Goal: Task Accomplishment & Management: Manage account settings

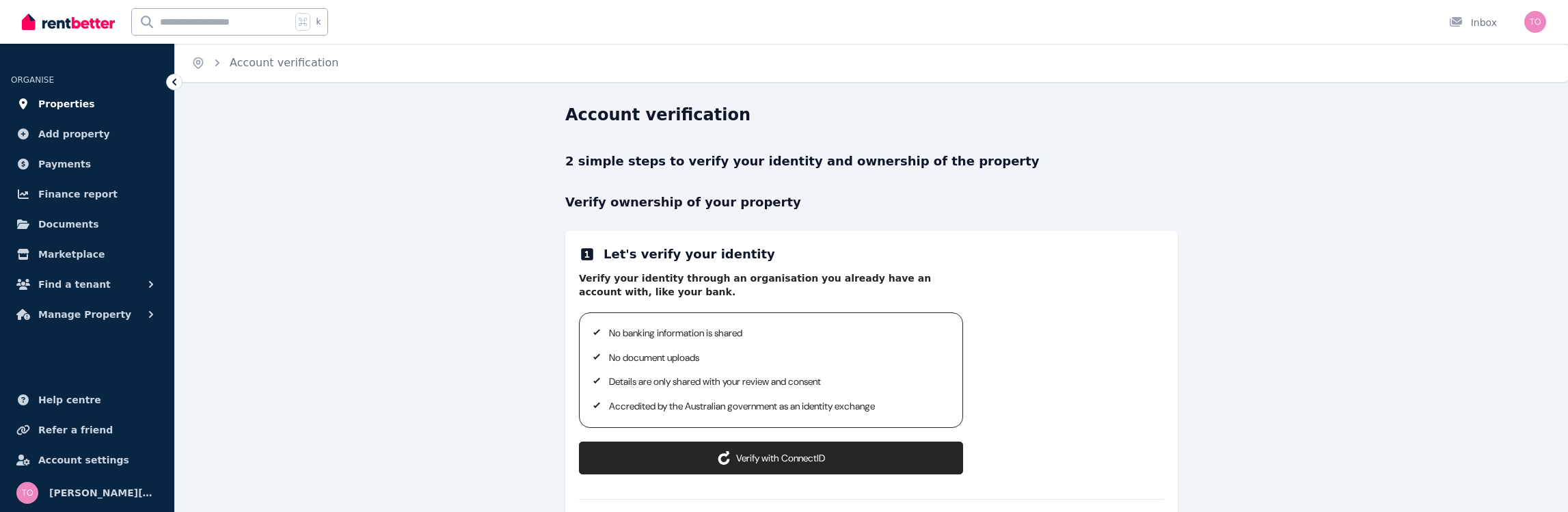
click at [83, 105] on span "Properties" at bounding box center [66, 104] width 57 height 16
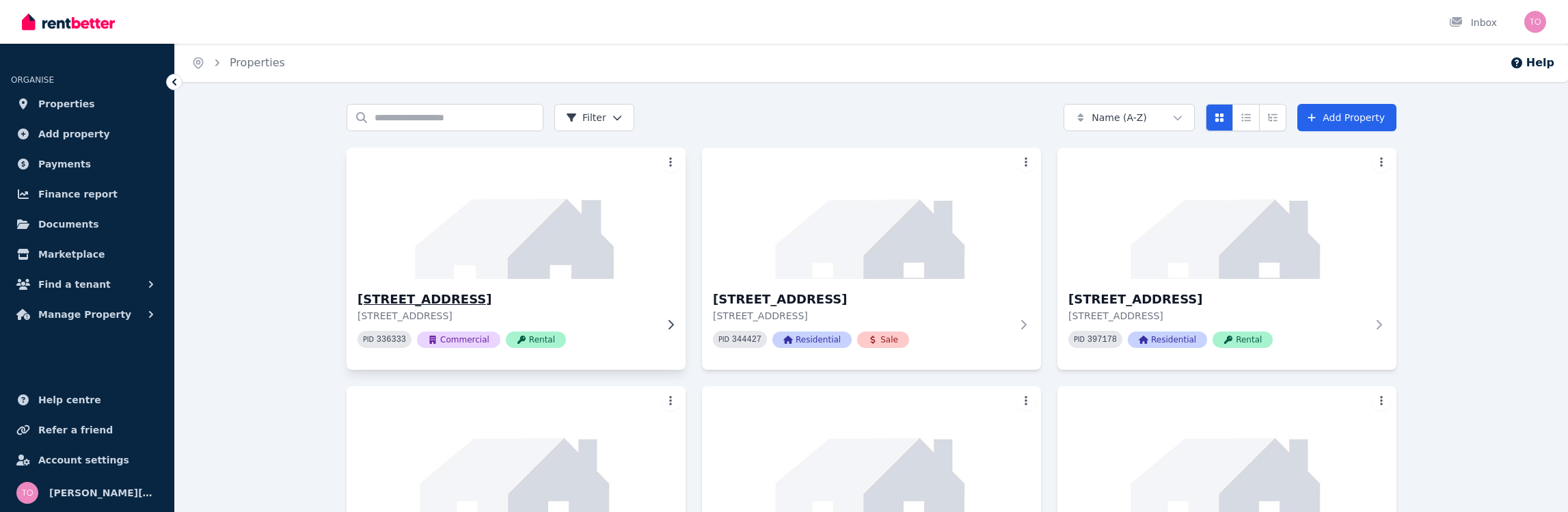
click at [524, 292] on h3 "[STREET_ADDRESS]" at bounding box center [506, 300] width 298 height 19
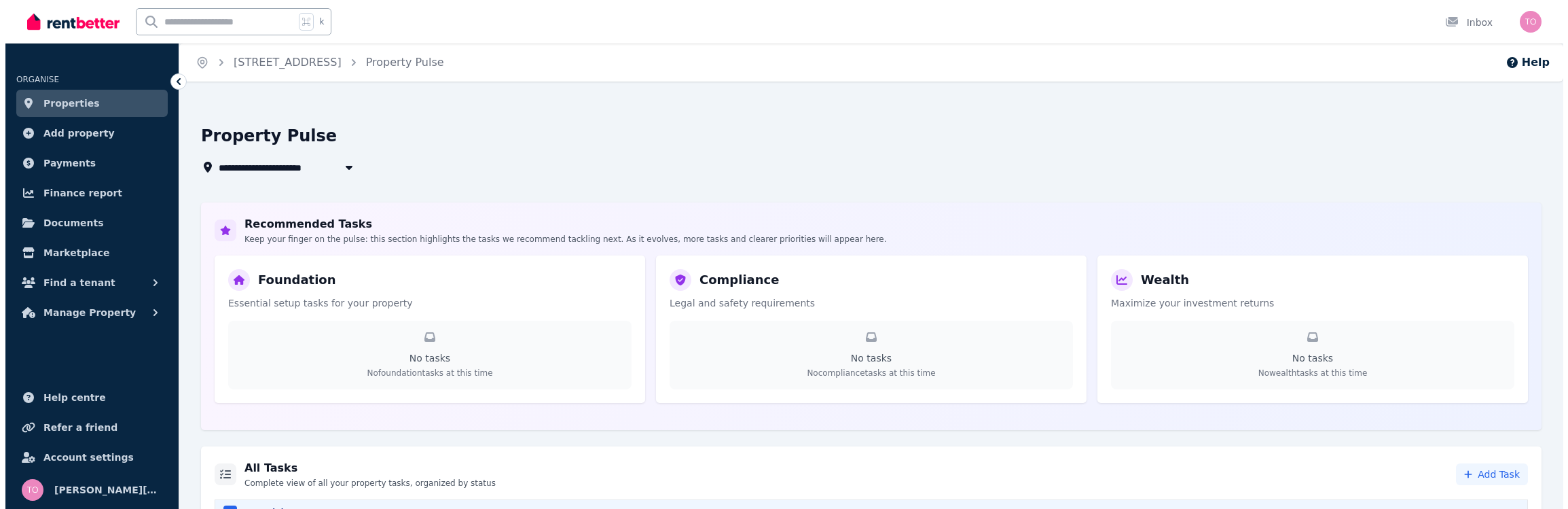
scroll to position [57, 0]
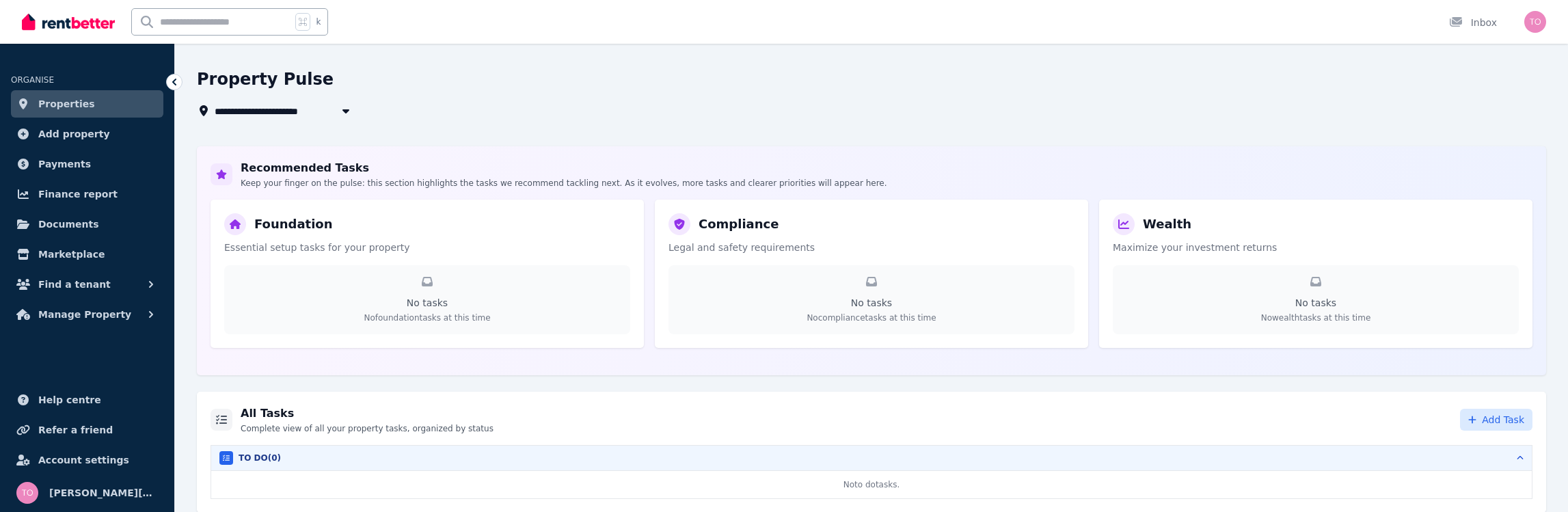
click at [1492, 423] on span "Add Task" at bounding box center [1503, 419] width 42 height 14
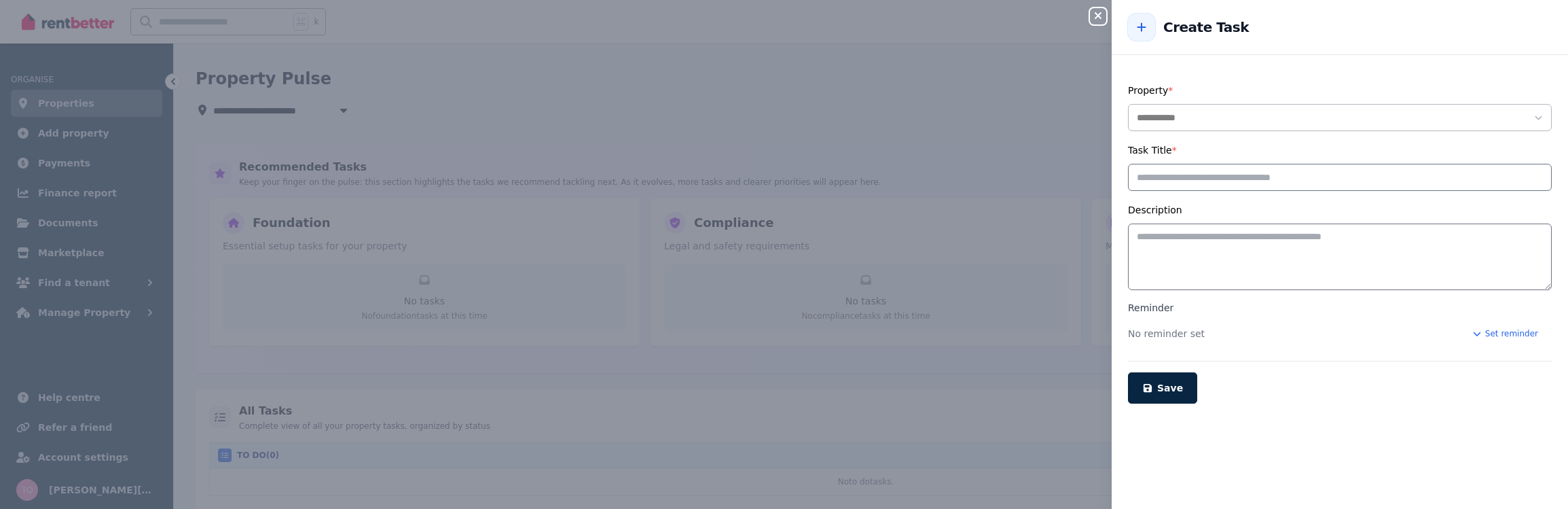
select select "**********"
click at [1194, 180] on input "Task Title *" at bounding box center [1340, 177] width 424 height 27
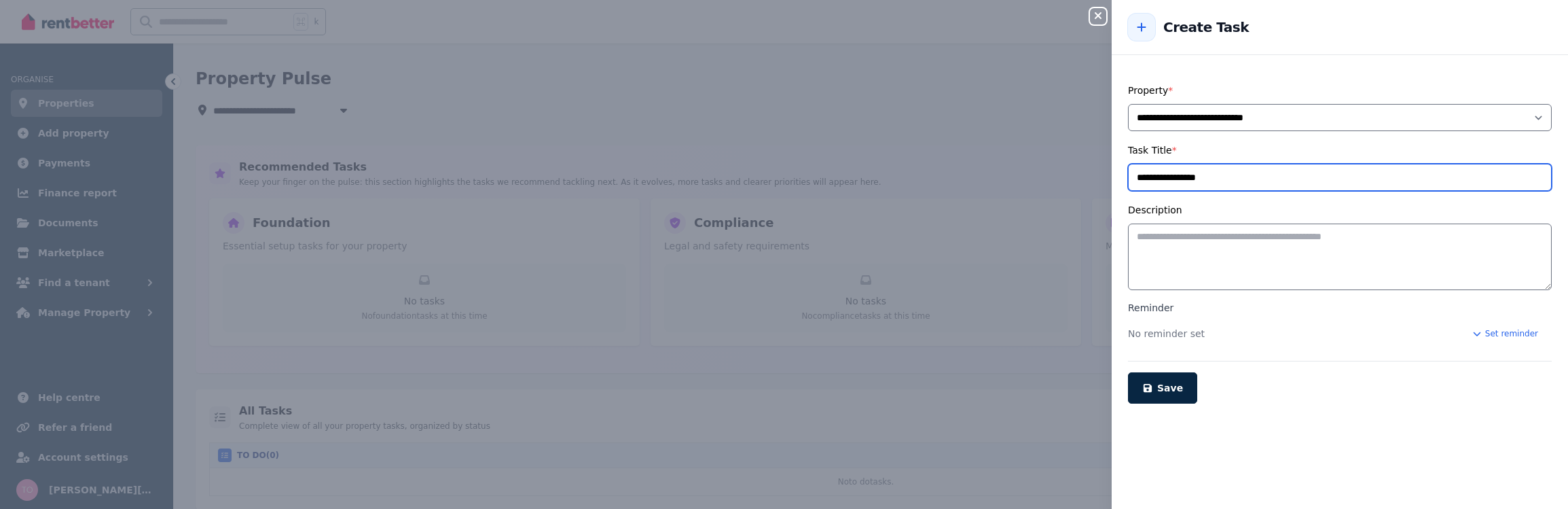
type input "**********"
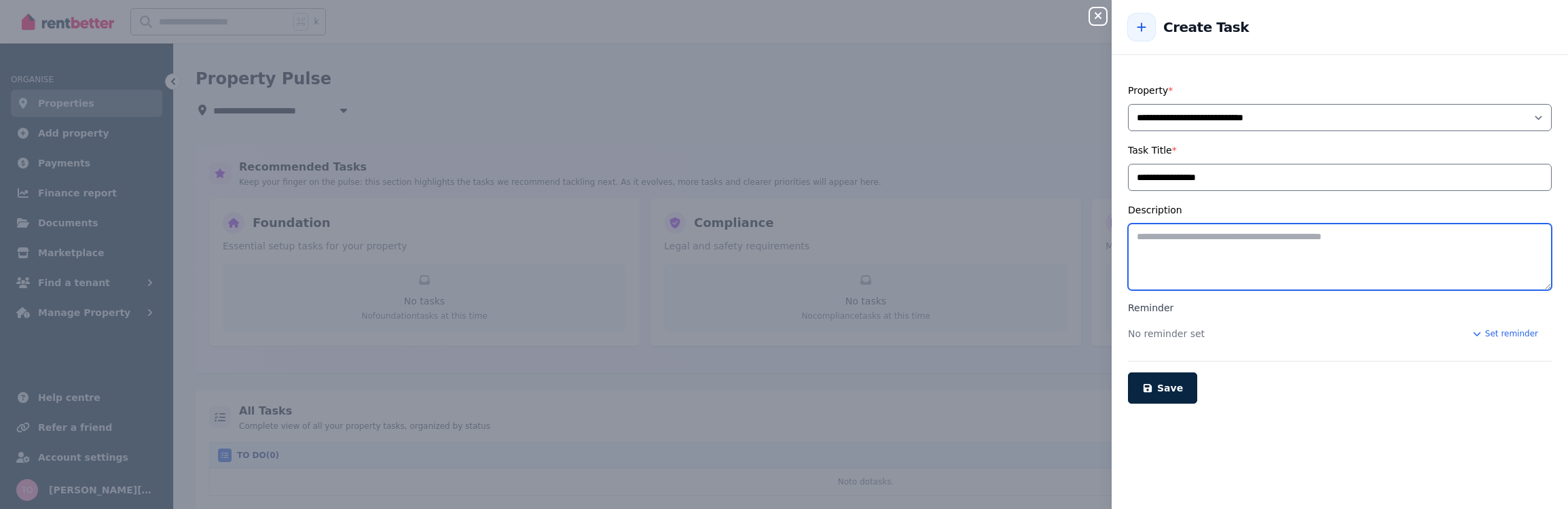
click at [1251, 247] on textarea "Description" at bounding box center [1340, 256] width 424 height 67
type textarea "**********"
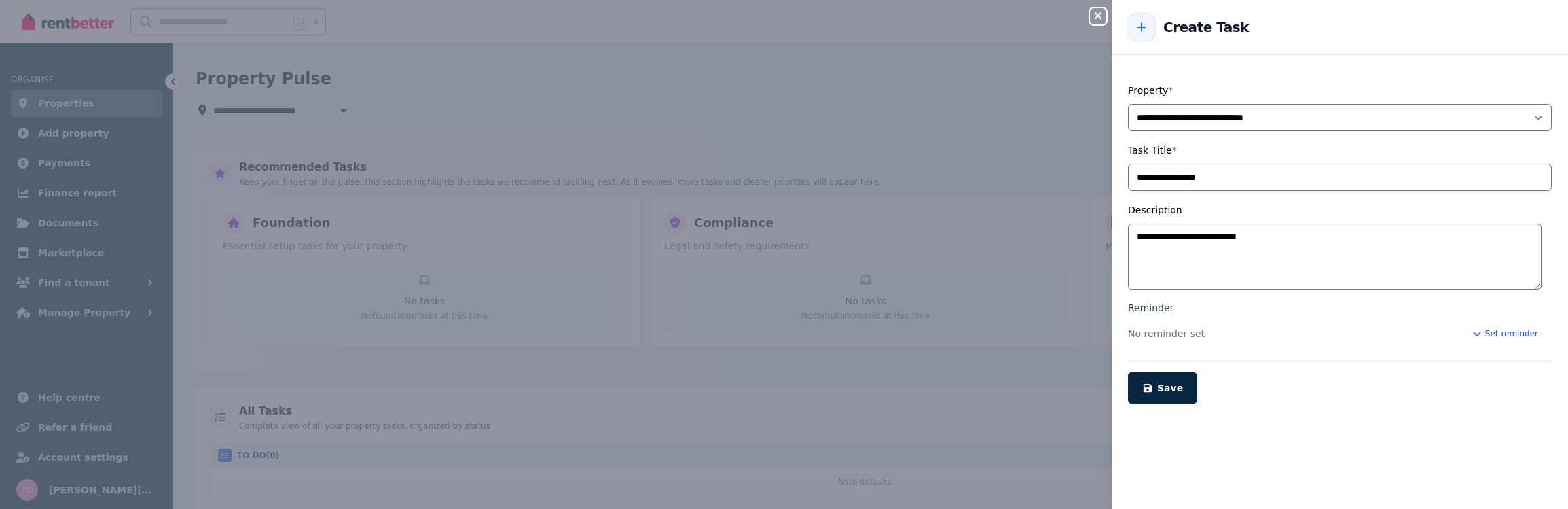
click at [1475, 333] on icon "button" at bounding box center [1477, 333] width 10 height 8
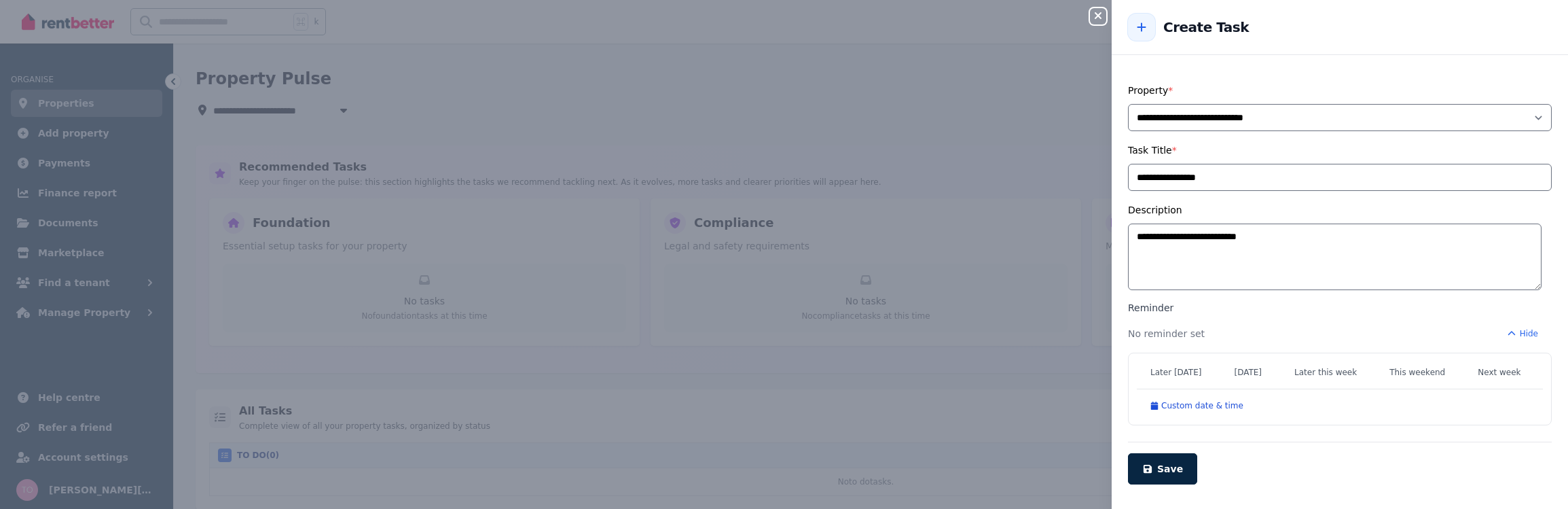
click at [1188, 406] on button "Custom date & time" at bounding box center [1197, 405] width 120 height 22
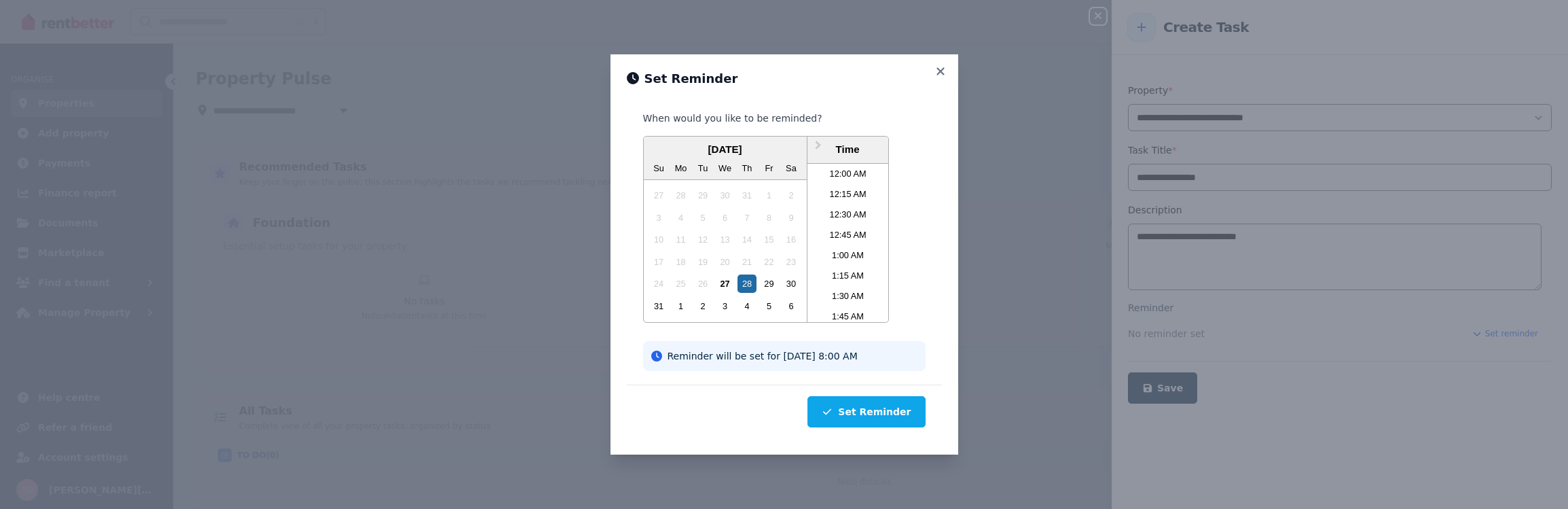
scroll to position [583, 0]
click at [728, 277] on div "27" at bounding box center [725, 283] width 19 height 19
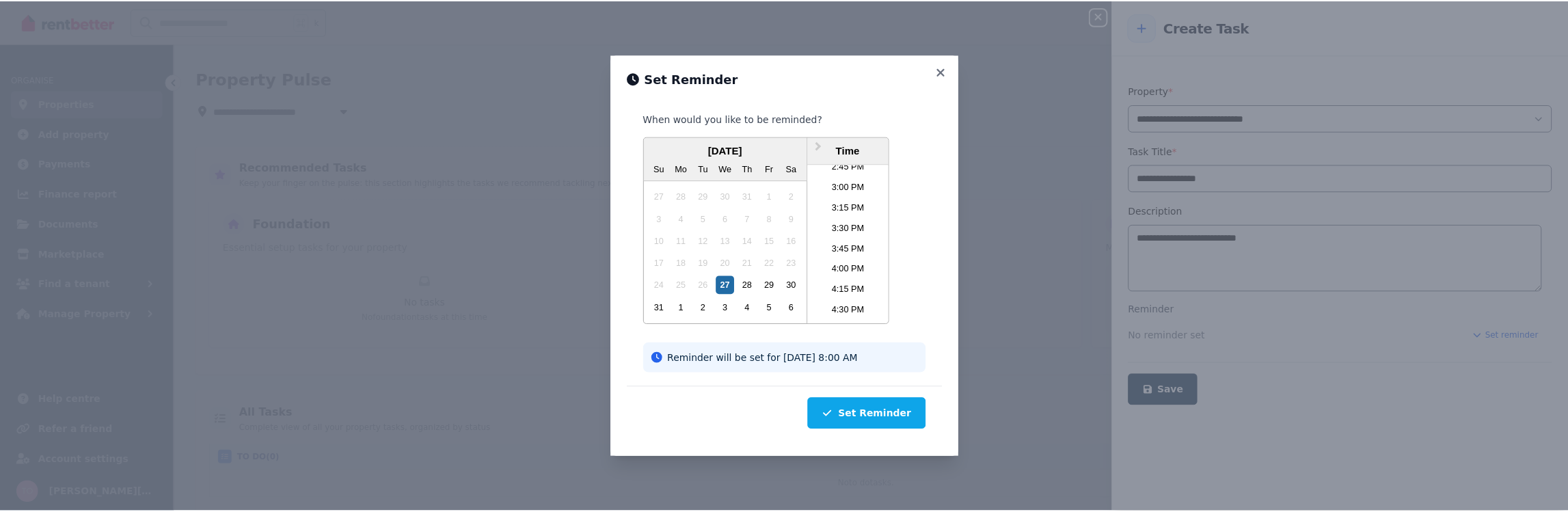
scroll to position [1304, 0]
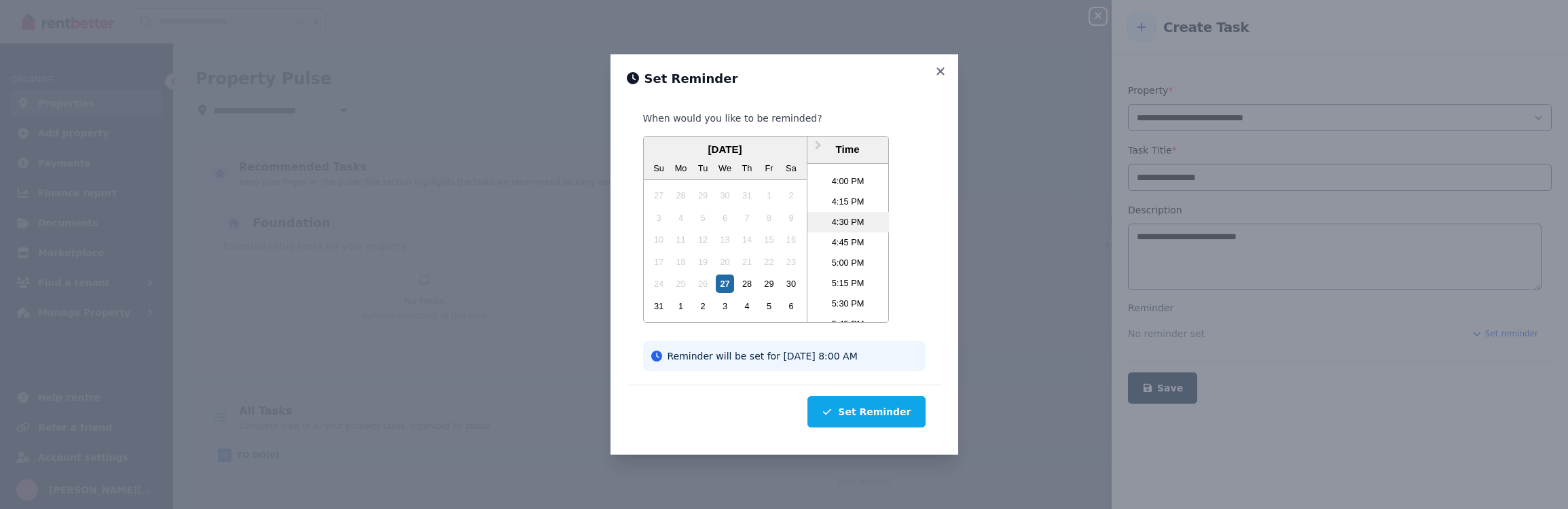
click at [841, 214] on li "4:30 PM" at bounding box center [848, 221] width 81 height 20
click at [883, 420] on button "Set Reminder" at bounding box center [867, 412] width 118 height 31
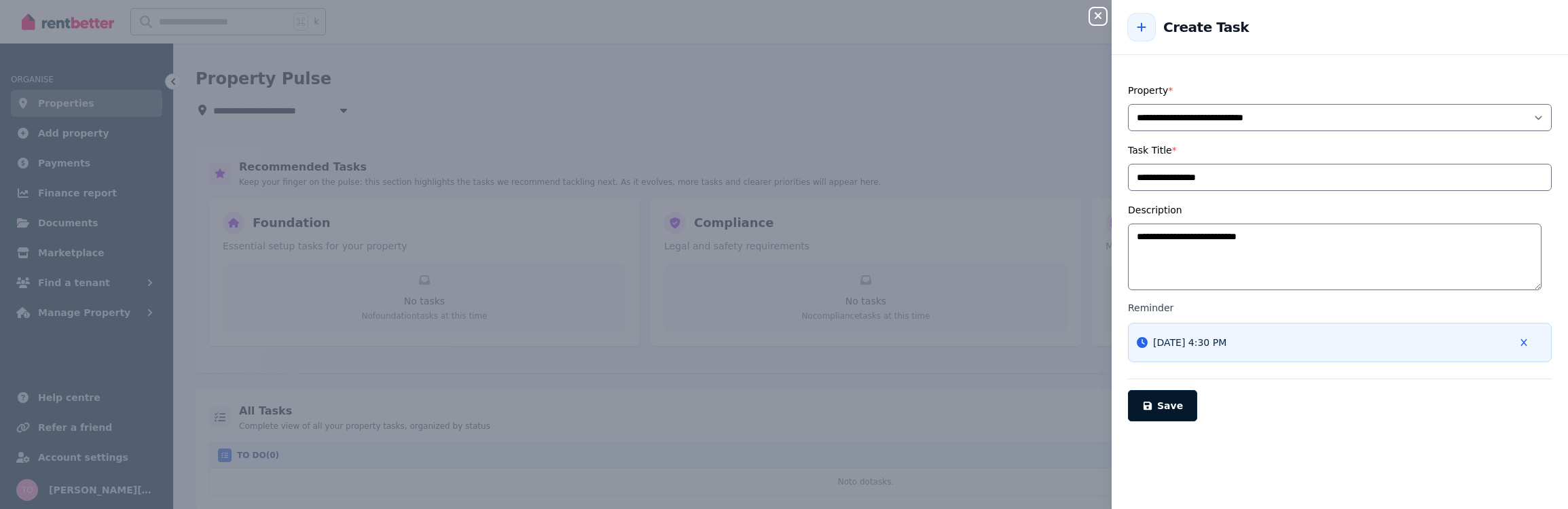
click at [1162, 411] on button "Save" at bounding box center [1163, 405] width 69 height 31
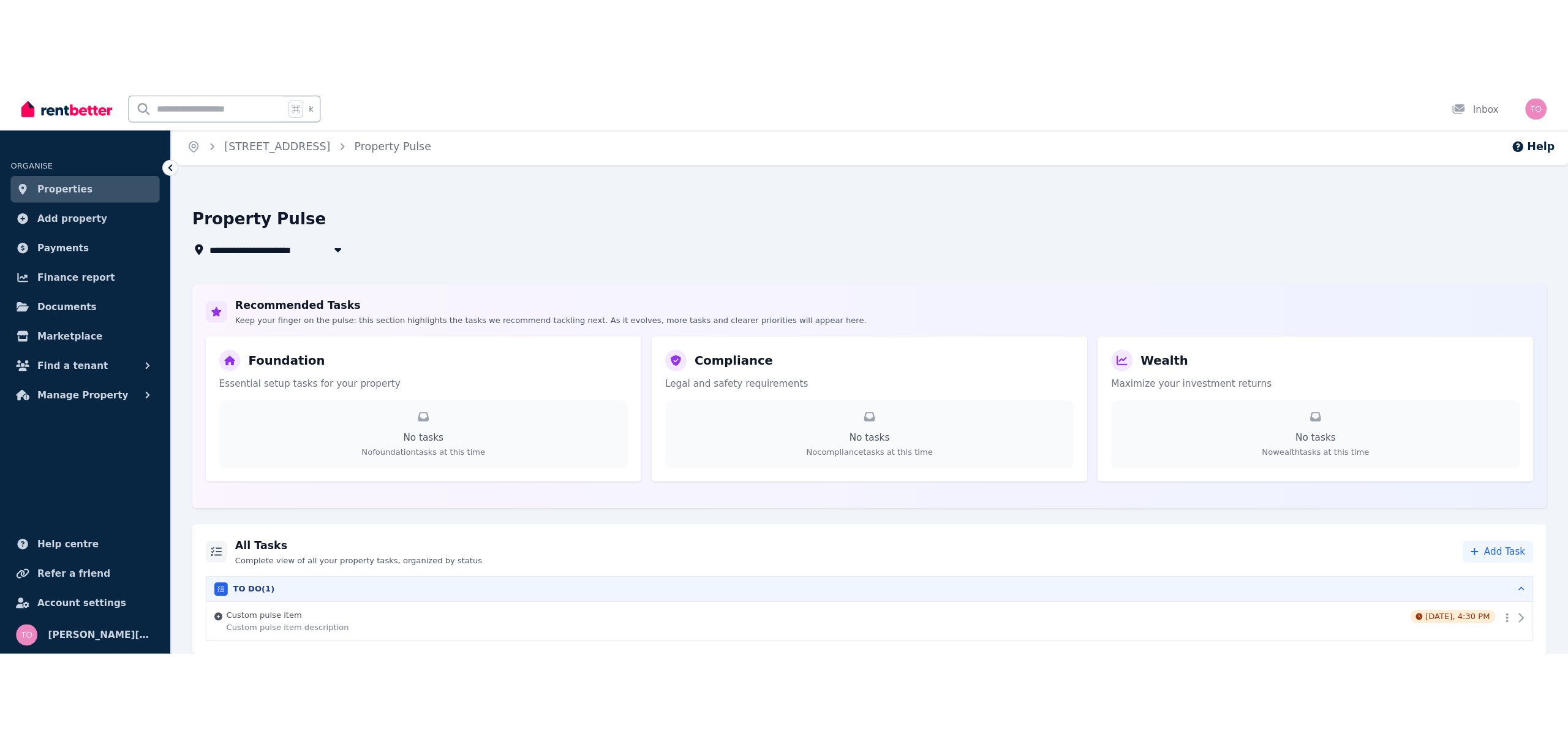
scroll to position [0, 0]
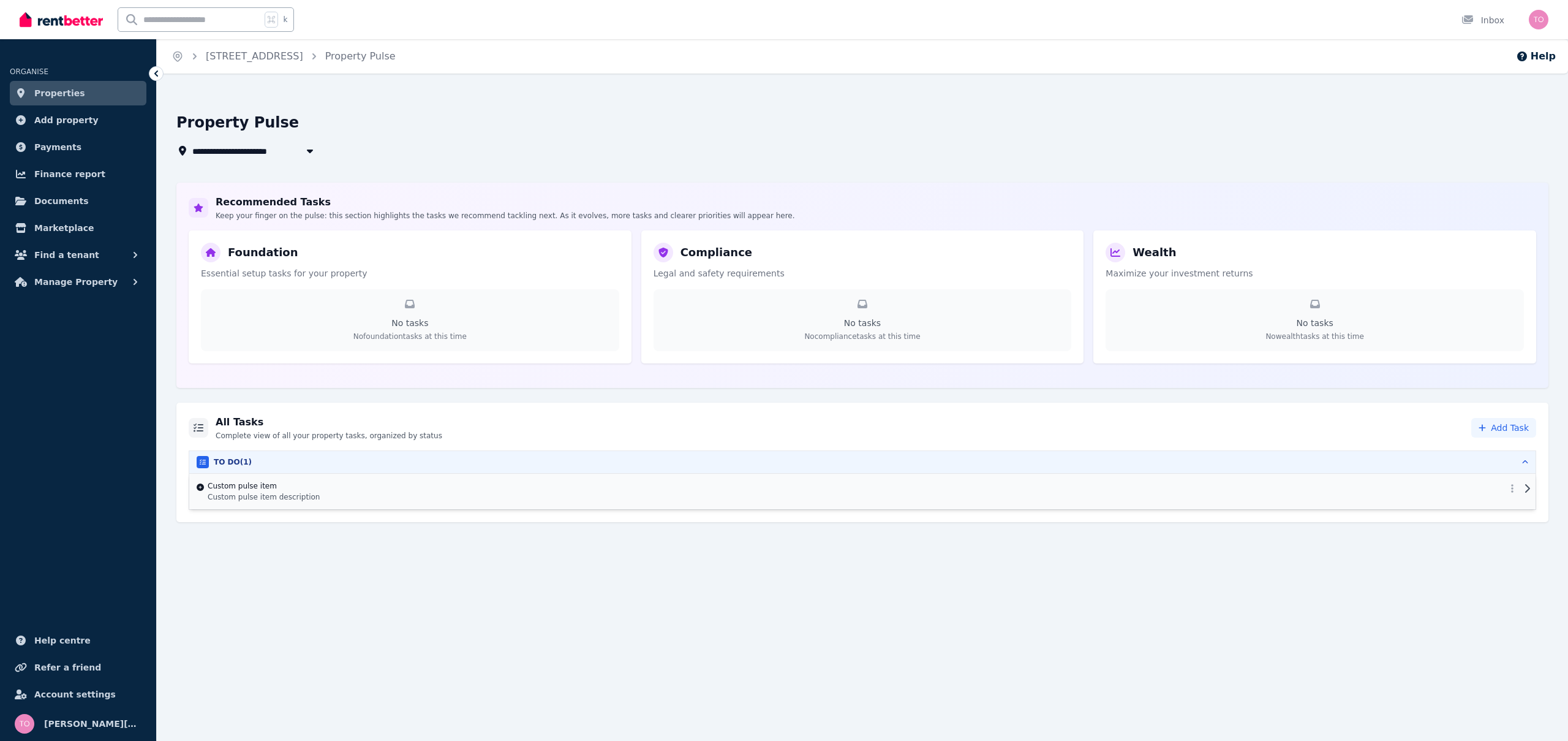
click at [728, 487] on h4 "Custom pulse item" at bounding box center [852, 485] width 1289 height 9
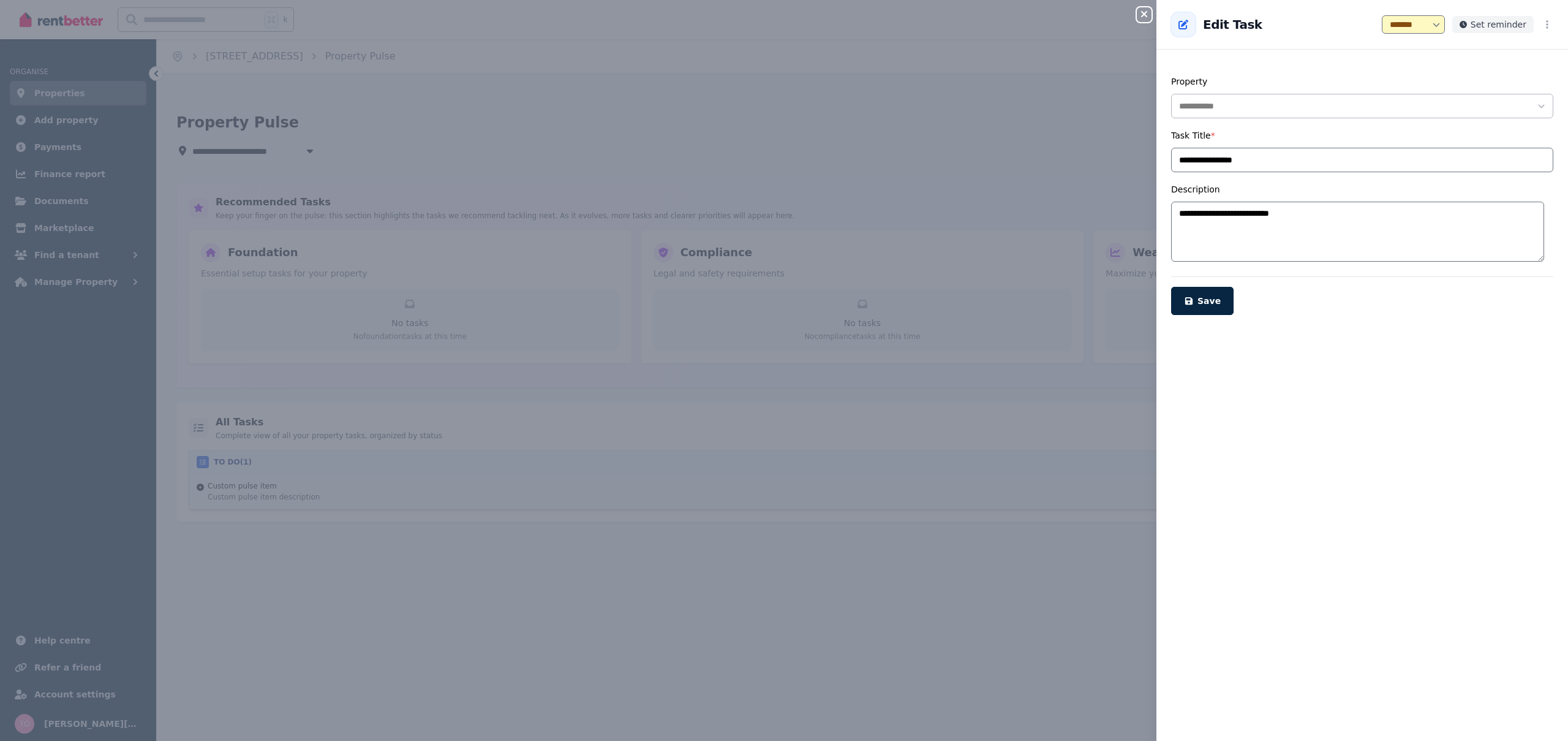
select select "**********"
click at [1145, 17] on icon "button" at bounding box center [1144, 14] width 15 height 9
